Goal: Communication & Community: Answer question/provide support

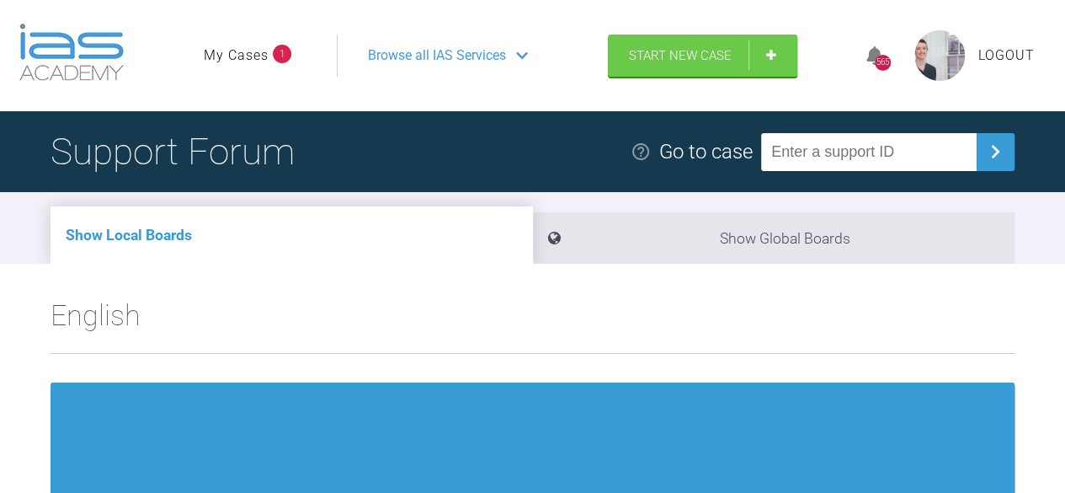
click at [255, 55] on link "My Cases" at bounding box center [236, 56] width 65 height 22
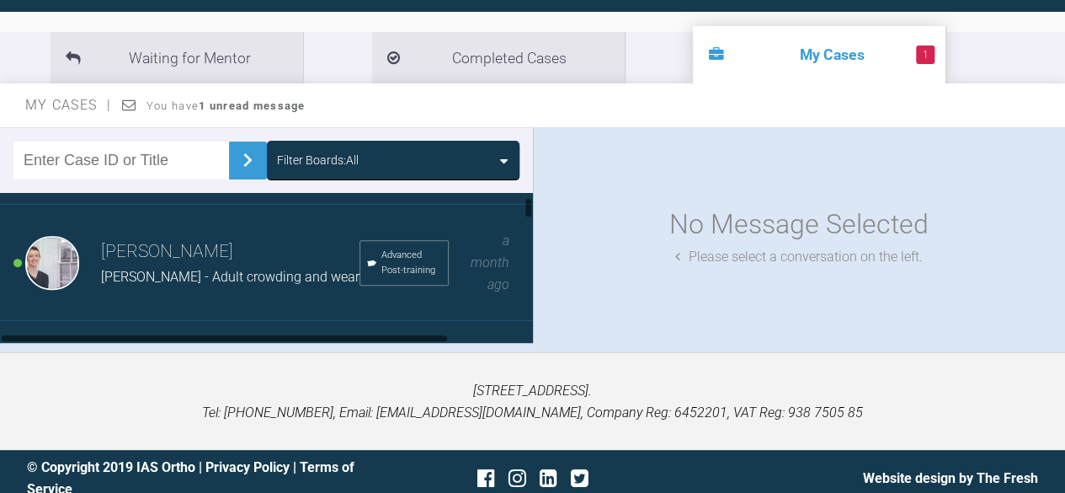
scroll to position [87, 0]
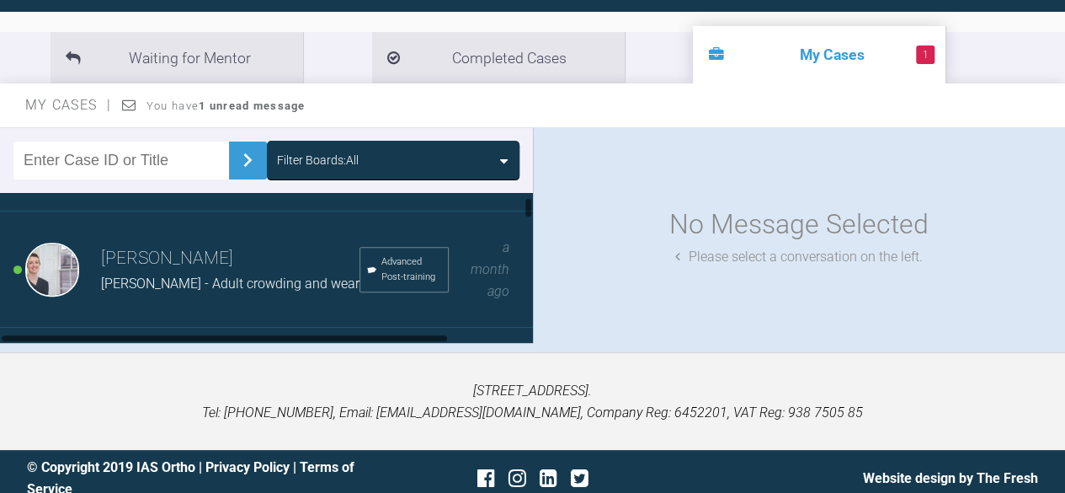
click at [202, 316] on div "[PERSON_NAME] [PERSON_NAME] - Adult crowding and wear Advanced Post-training a …" at bounding box center [273, 269] width 546 height 116
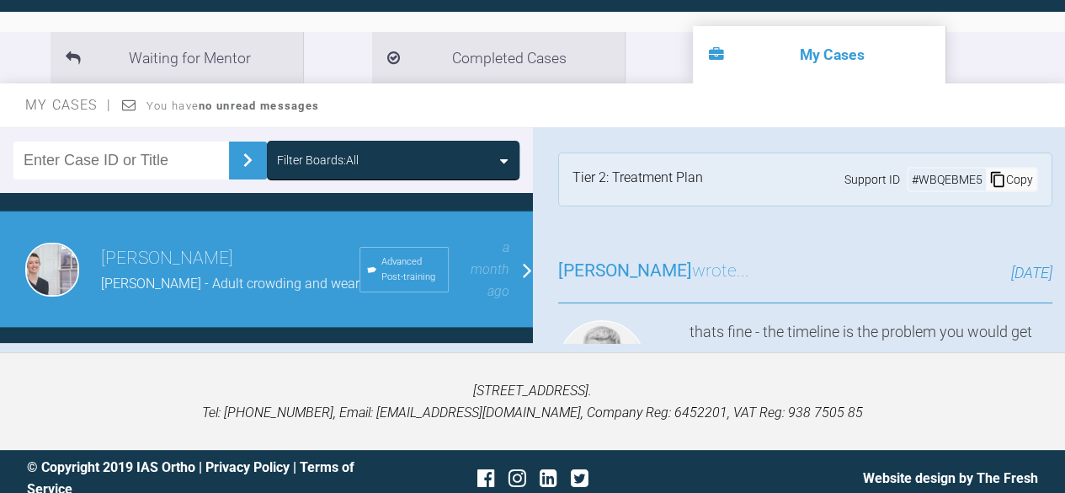
scroll to position [0, 0]
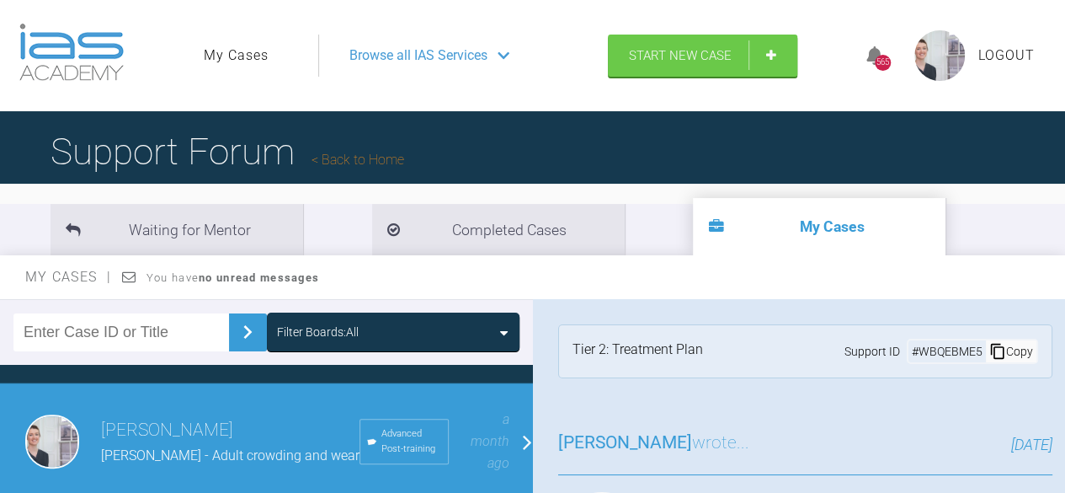
click at [234, 59] on link "My Cases" at bounding box center [236, 56] width 65 height 22
click at [185, 323] on input "text" at bounding box center [121, 332] width 216 height 38
type input "[PERSON_NAME]"
click at [245, 334] on img at bounding box center [247, 331] width 27 height 27
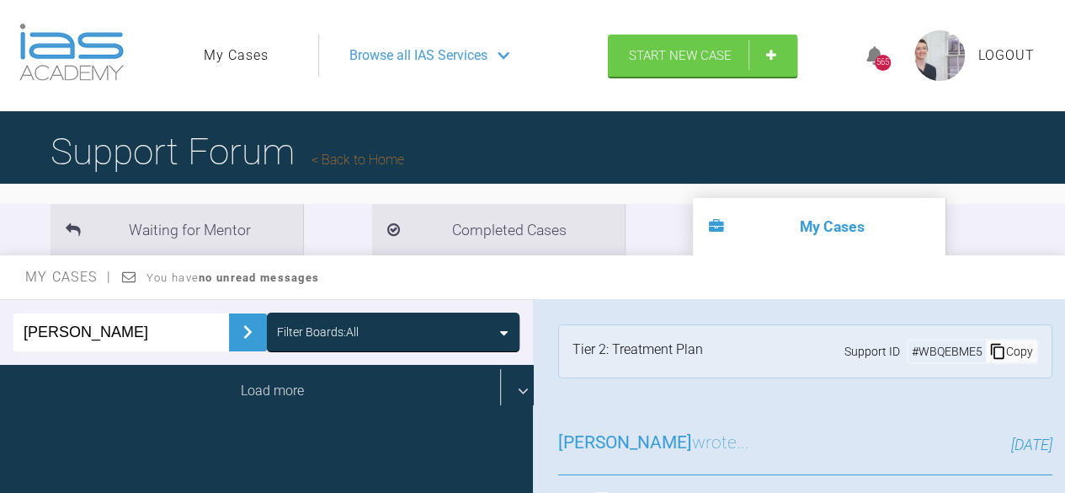
click at [216, 397] on div "Load more" at bounding box center [273, 391] width 546 height 52
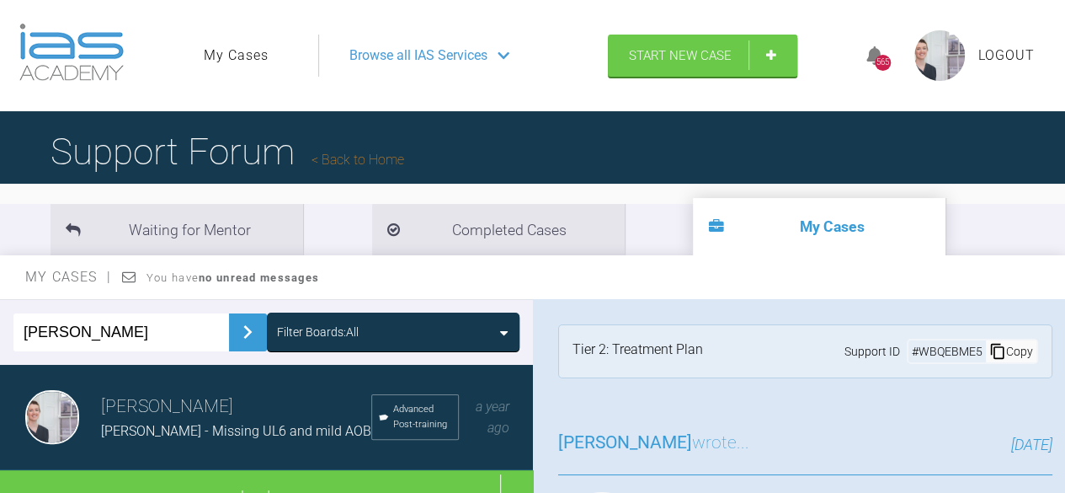
click at [222, 427] on span "[PERSON_NAME] - Missing UL6 and mild AOB" at bounding box center [236, 431] width 270 height 16
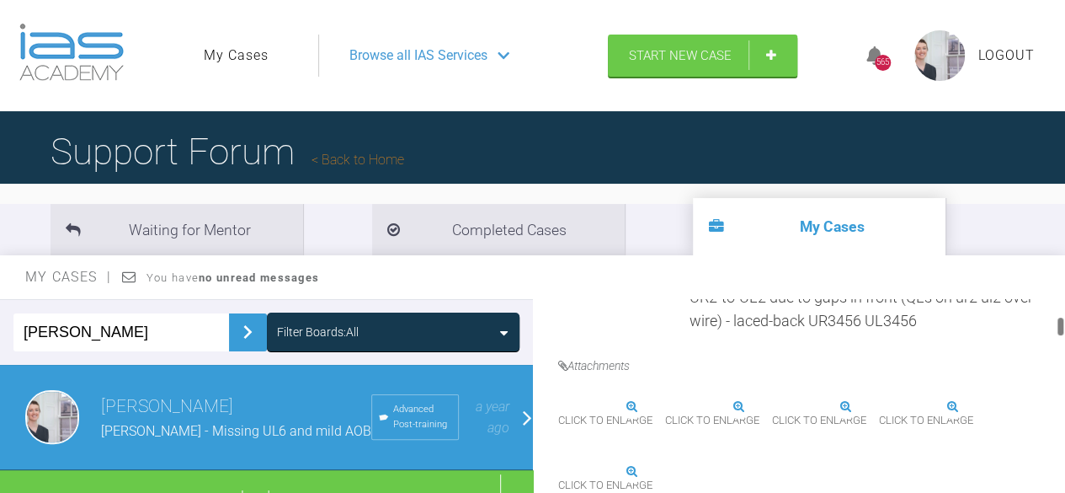
scroll to position [1013, 0]
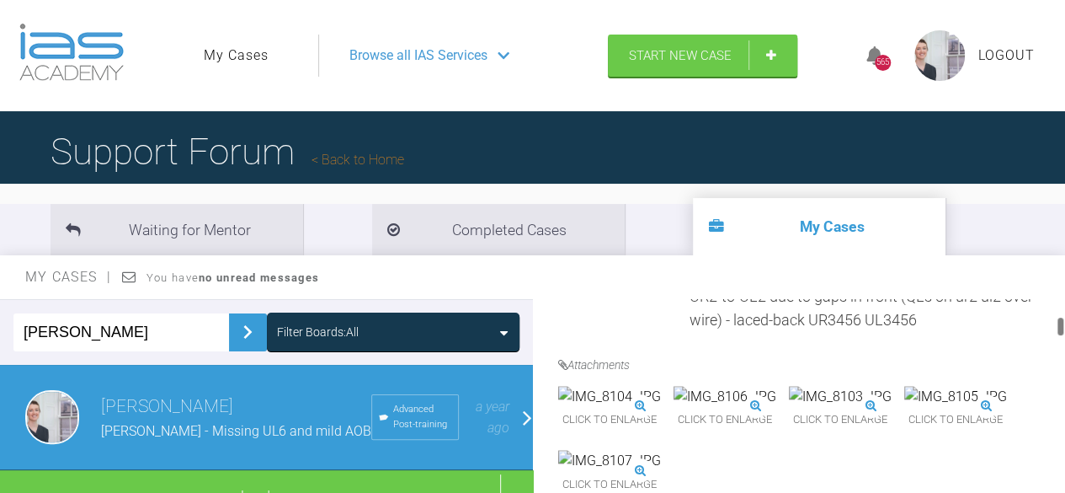
click at [696, 29] on link "Reply" at bounding box center [662, 3] width 208 height 52
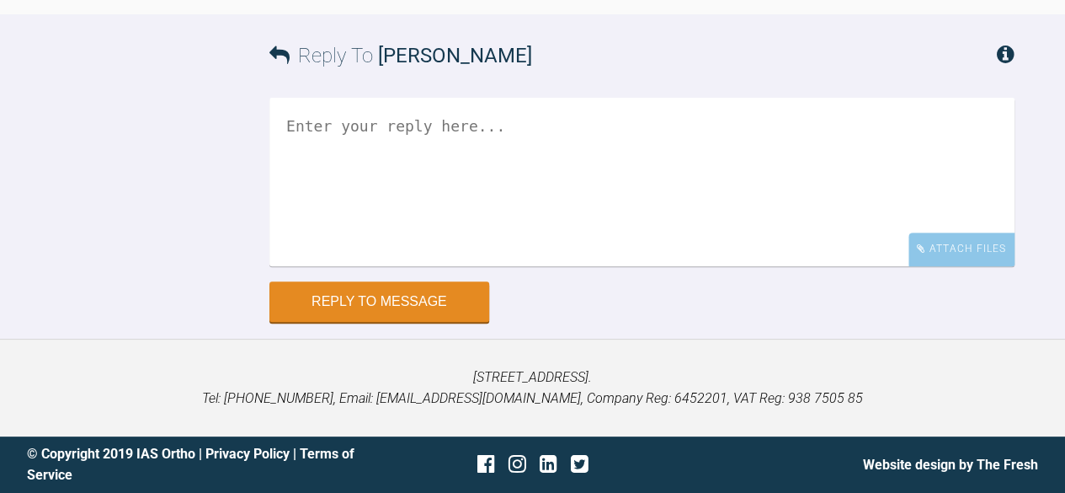
scroll to position [11325, 0]
click at [548, 178] on textarea at bounding box center [641, 181] width 745 height 168
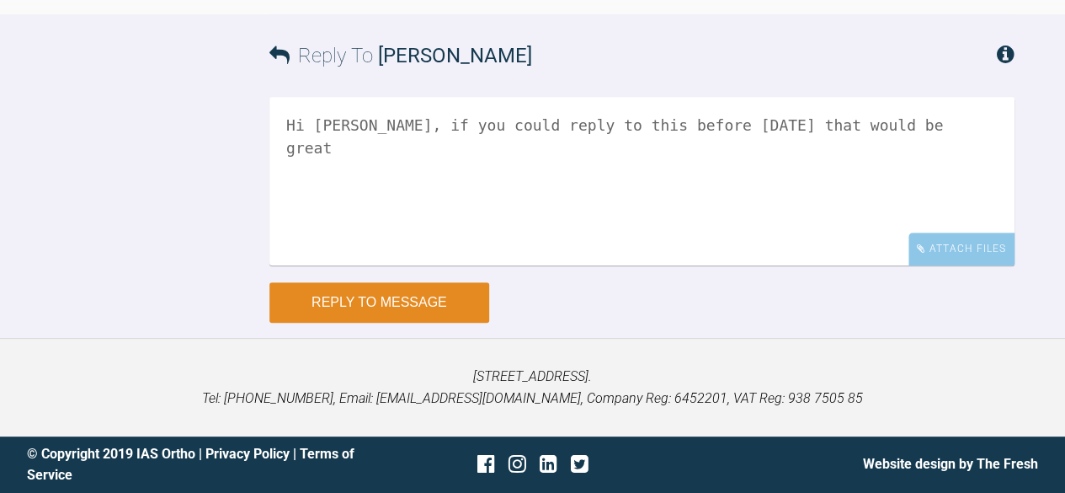
type textarea "Hi [PERSON_NAME], if you could reply to this before [DATE] that would be great"
click at [414, 291] on button "Reply to Message" at bounding box center [379, 302] width 220 height 40
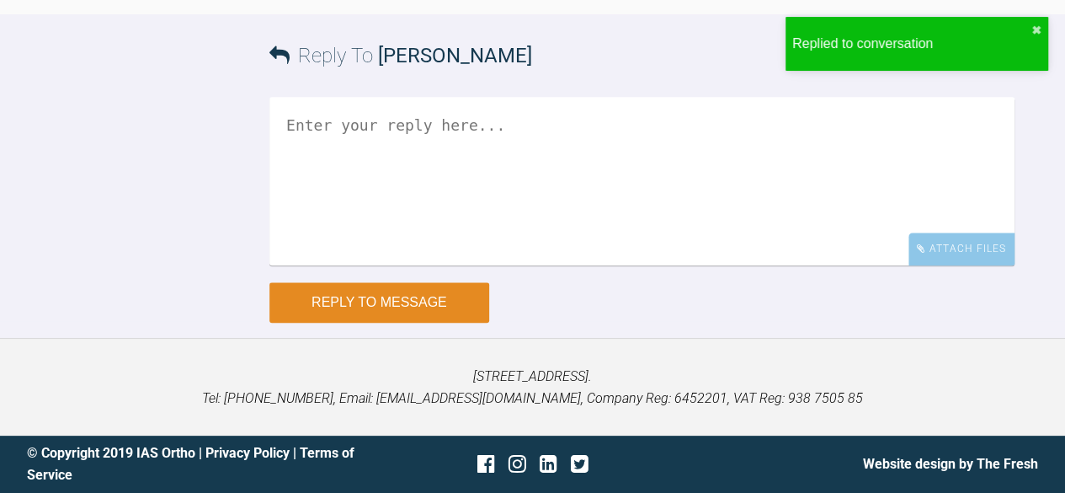
scroll to position [11573, 0]
